Goal: Transaction & Acquisition: Subscribe to service/newsletter

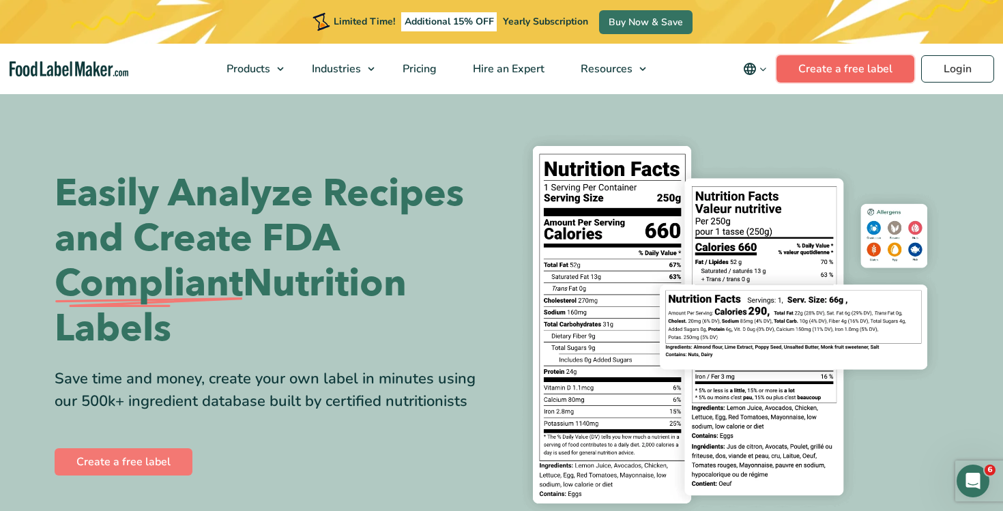
click at [841, 80] on link "Create a free label" at bounding box center [846, 68] width 138 height 27
click at [812, 58] on link "Create a free label" at bounding box center [846, 68] width 138 height 27
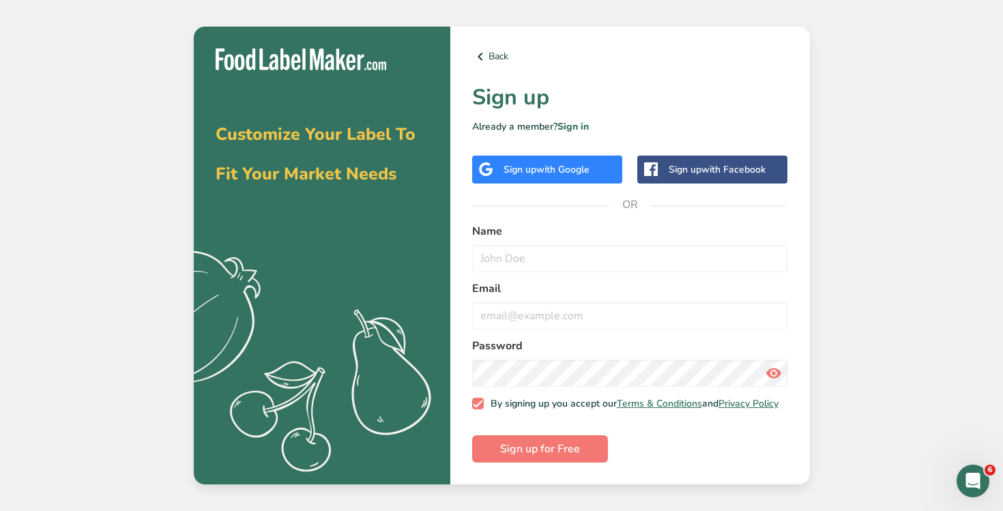
click at [162, 87] on div "Customize Your Label To Fit Your Market Needs .a{fill:#f5f3ed;} Back Sign up Al…" at bounding box center [501, 255] width 1003 height 511
click at [496, 257] on input "text" at bounding box center [630, 258] width 316 height 27
type input "Test"
click at [530, 308] on input "email" at bounding box center [630, 315] width 316 height 27
type input "test@testtest.com"
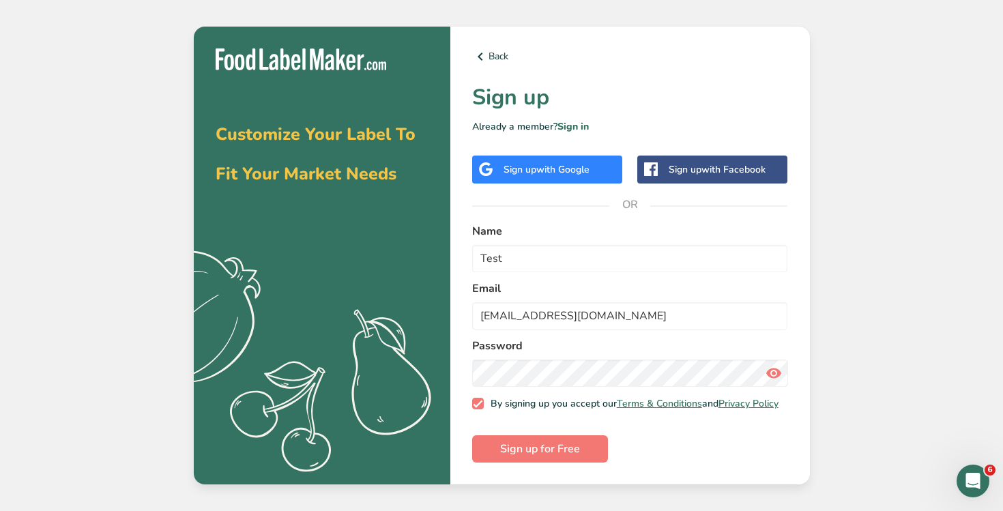
click at [842, 330] on div "Customize Your Label To Fit Your Market Needs .a{fill:#f5f3ed;} Back Sign up Al…" at bounding box center [501, 255] width 1003 height 511
click at [568, 450] on span "Sign up for Free" at bounding box center [540, 449] width 80 height 16
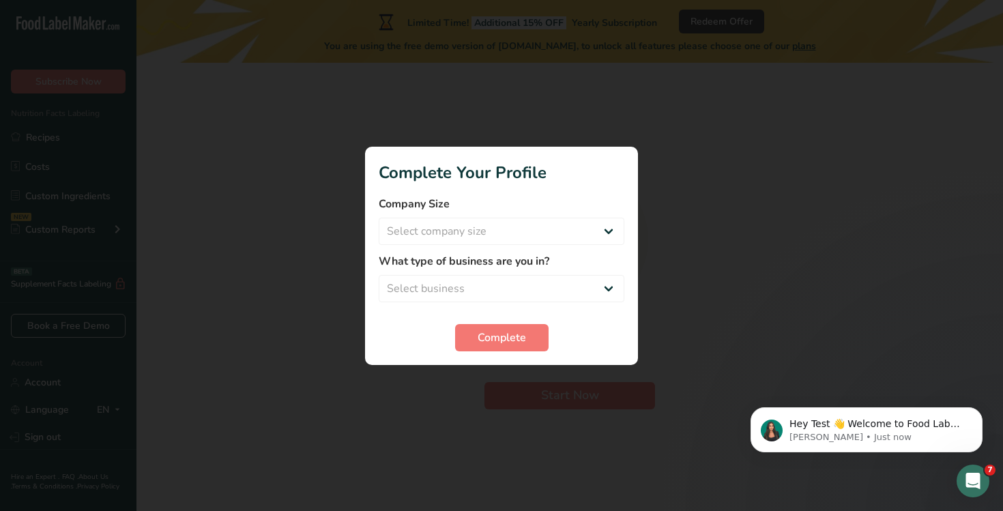
click at [665, 362] on div at bounding box center [501, 255] width 1003 height 511
